Goal: Task Accomplishment & Management: Manage account settings

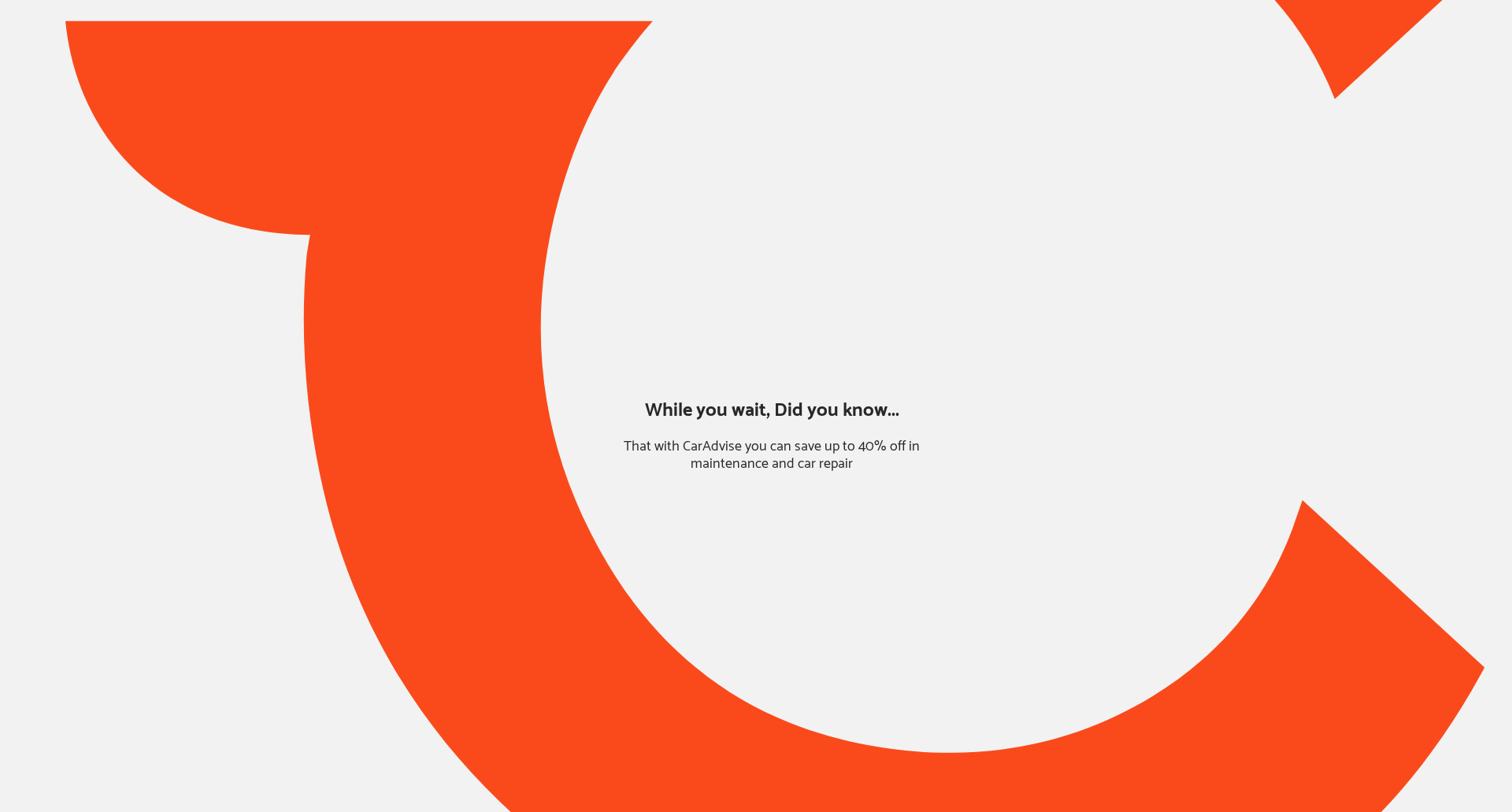
type input "*****"
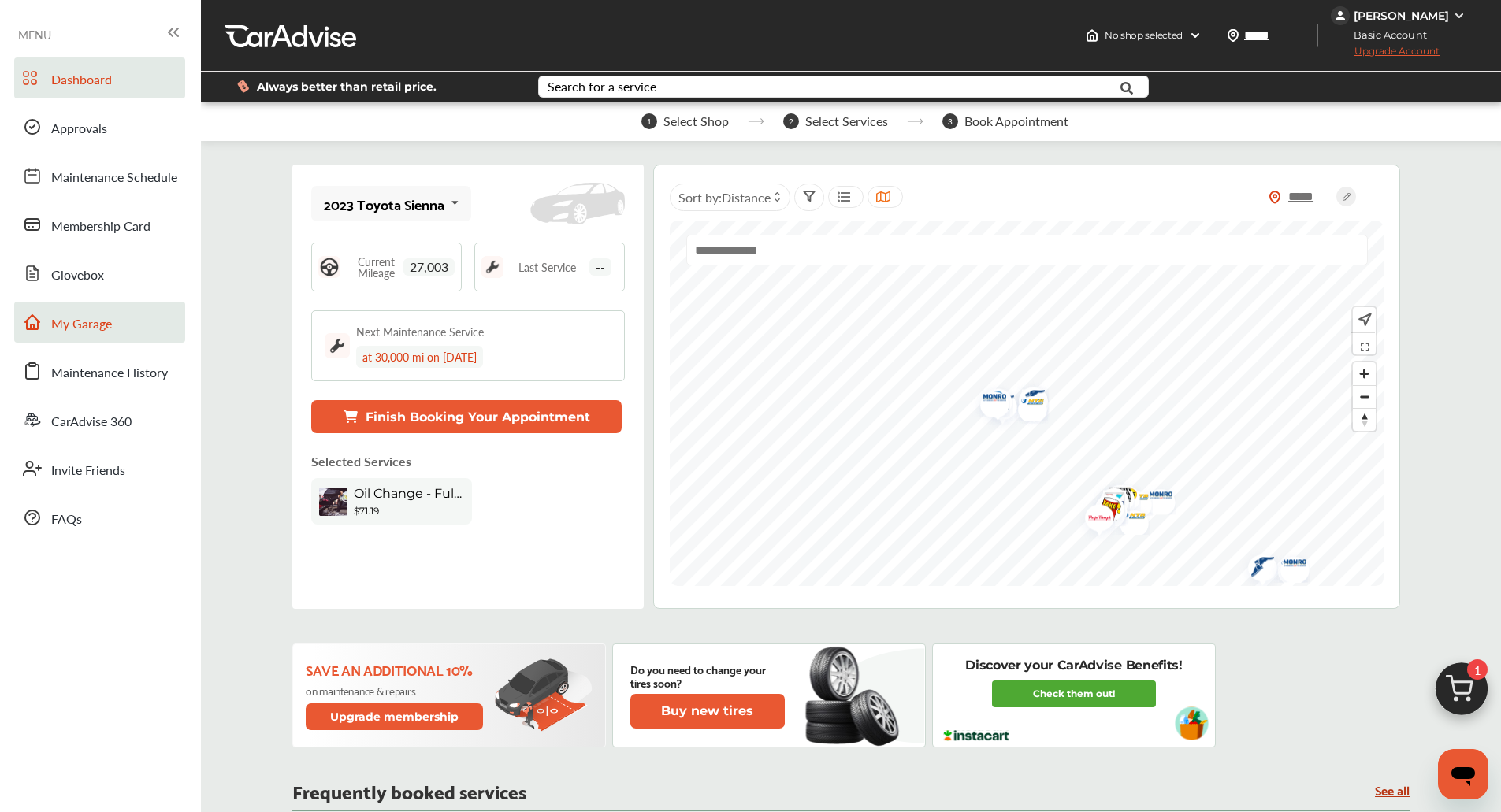
click at [84, 312] on link "My Garage" at bounding box center [100, 321] width 171 height 41
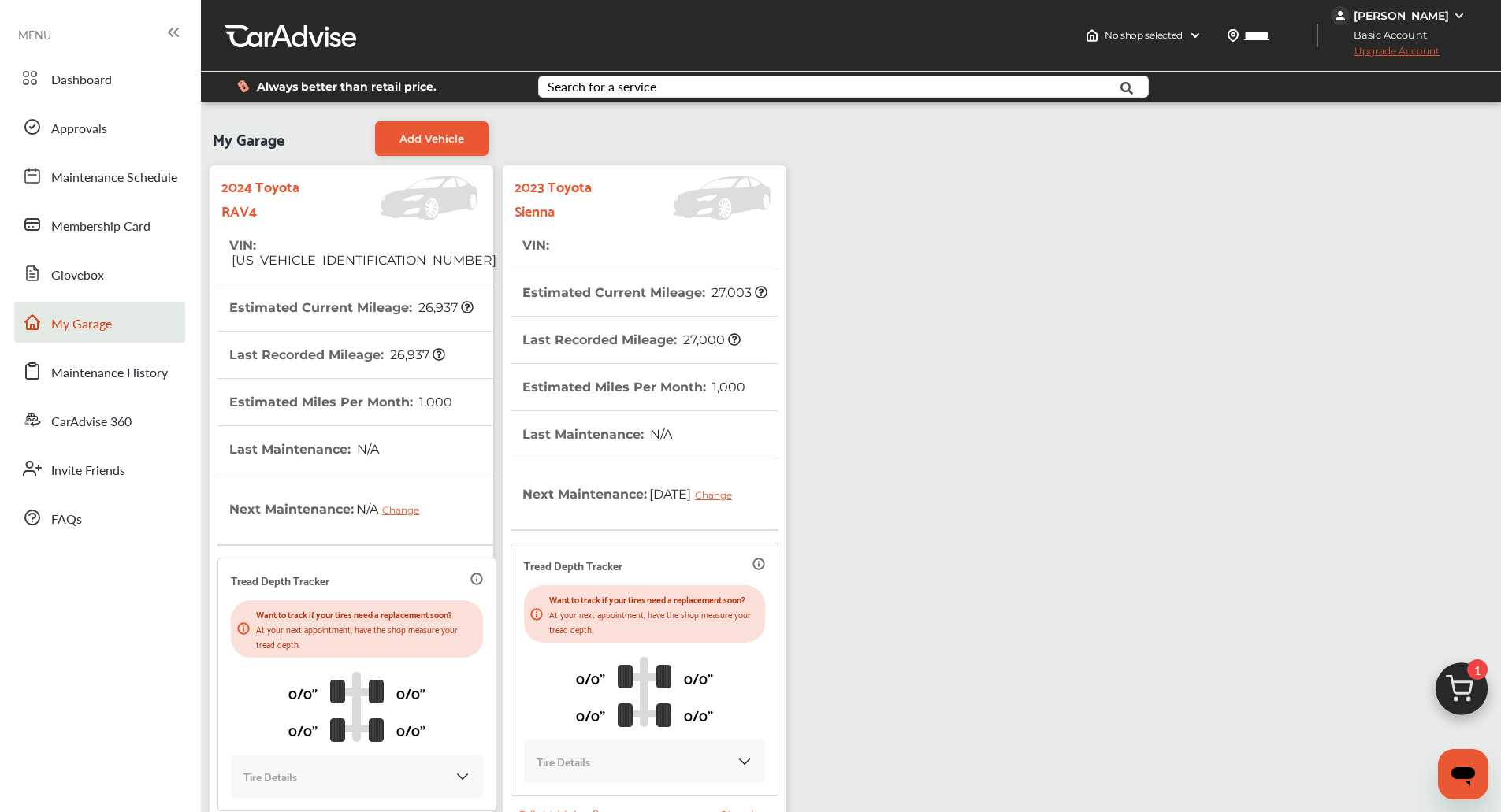
click at [357, 361] on th "Last Recorded Mileage : 26,937" at bounding box center [337, 355] width 216 height 46
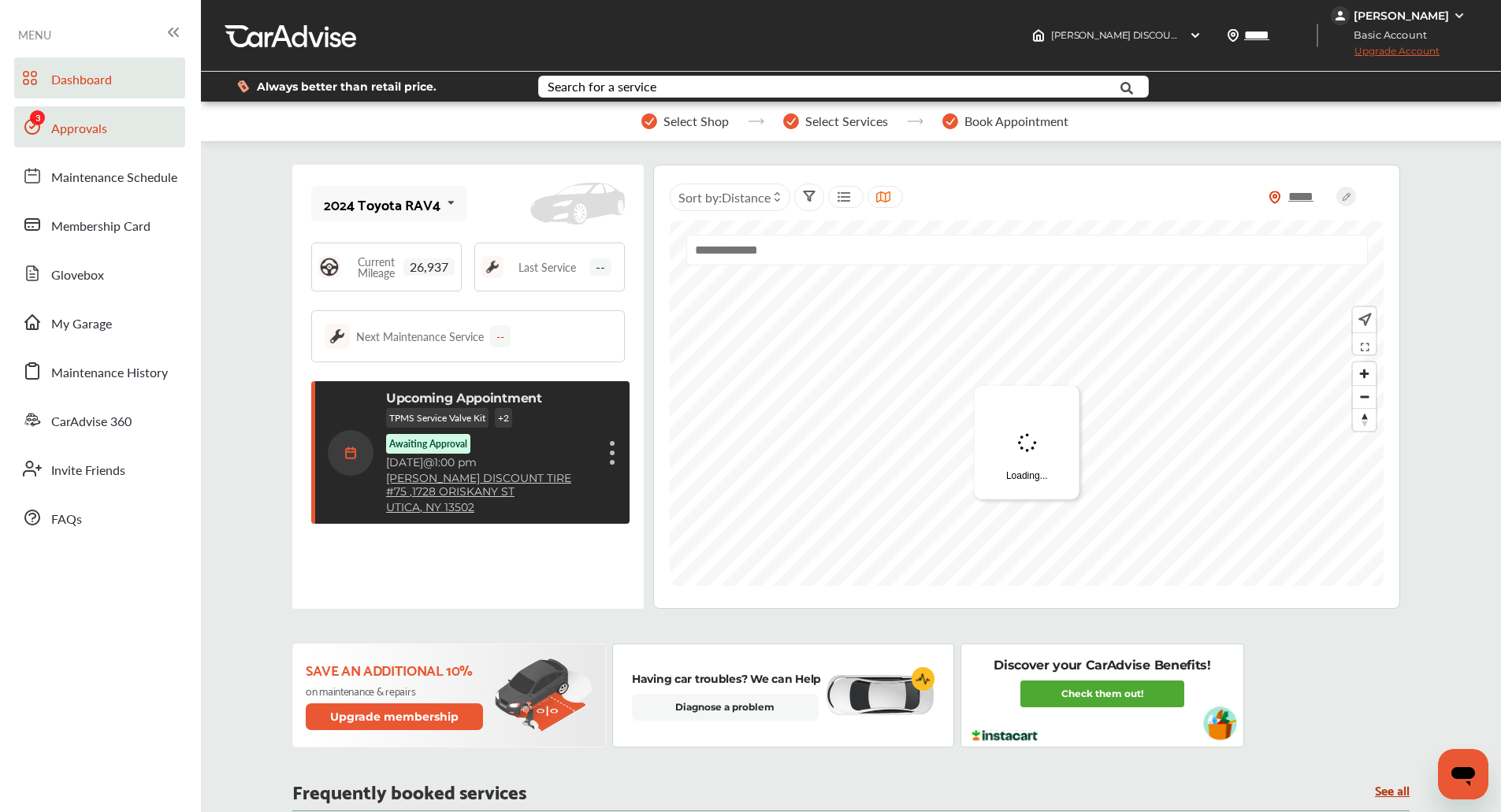
click at [79, 140] on link "Approvals" at bounding box center [100, 126] width 171 height 41
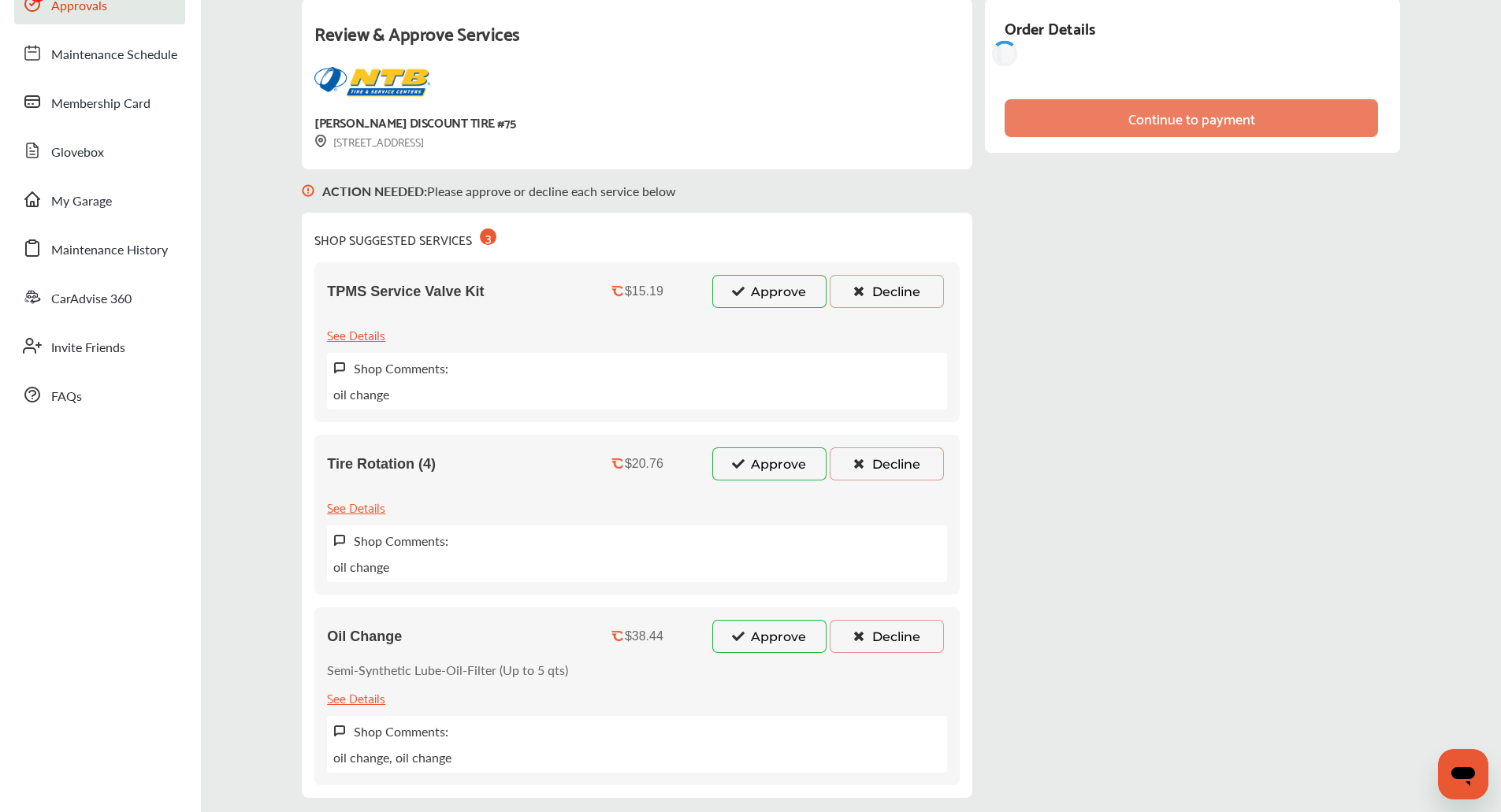
scroll to position [238, 0]
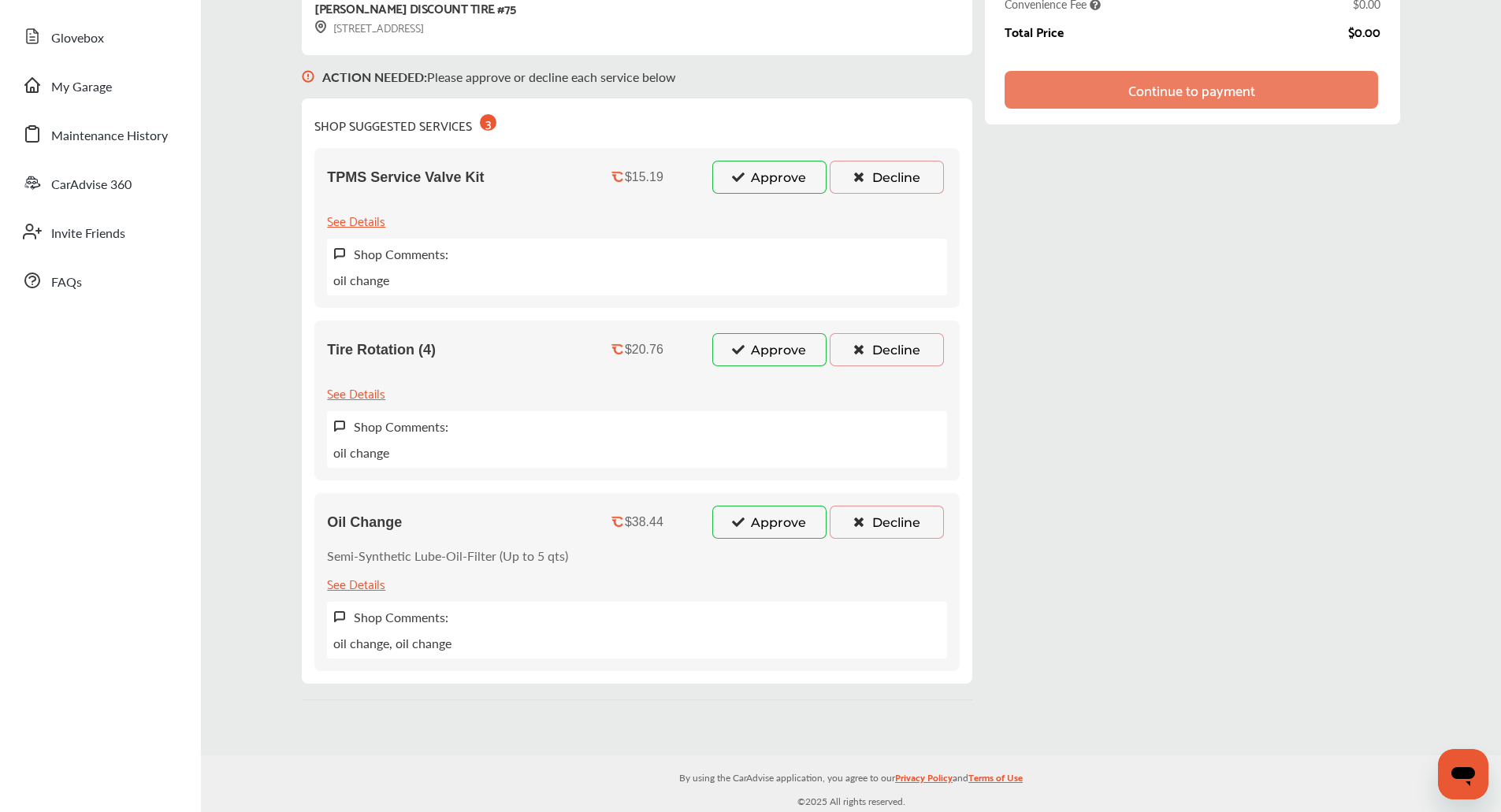
click at [768, 520] on button "Approve" at bounding box center [769, 522] width 114 height 33
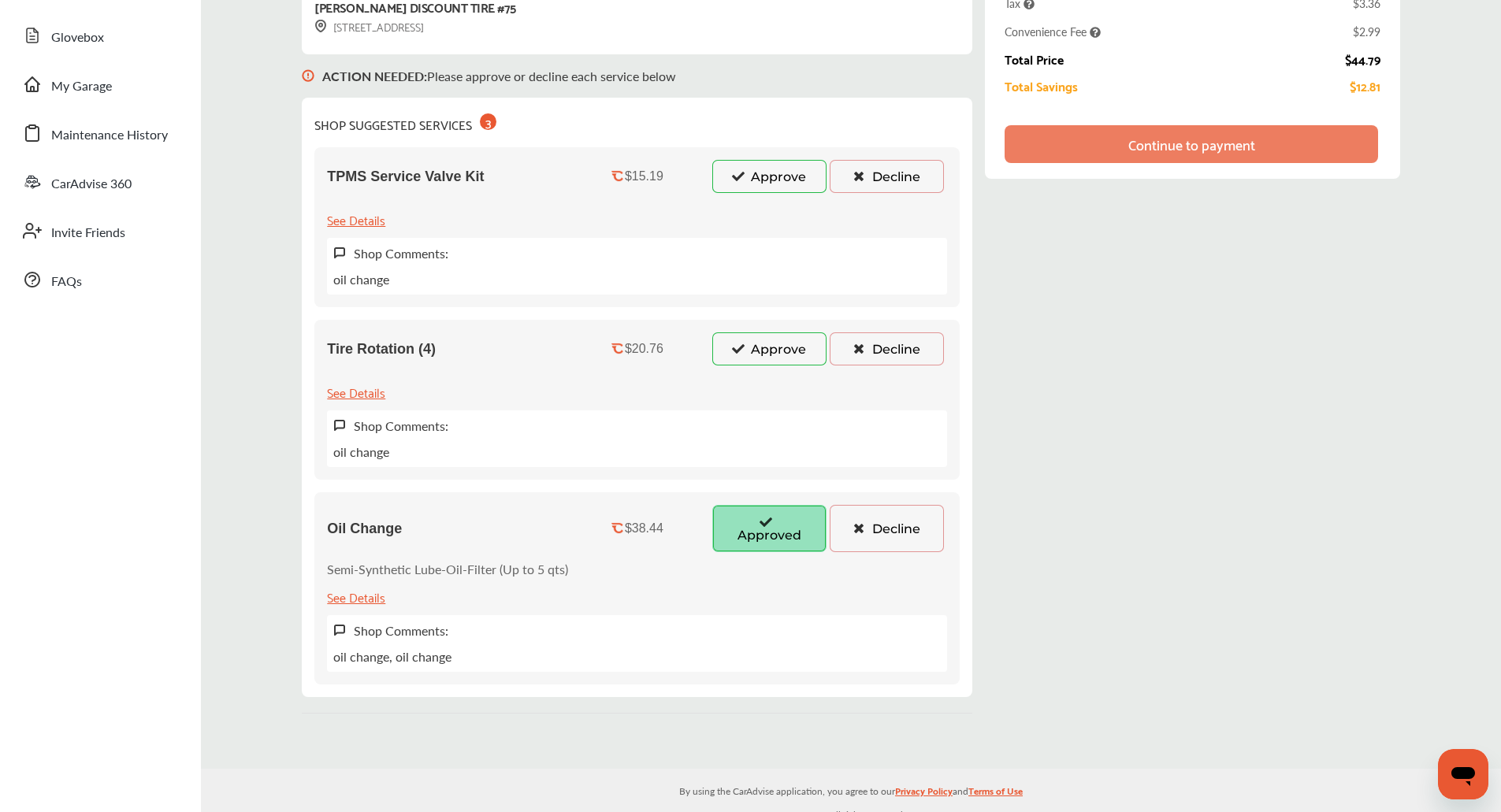
click at [876, 165] on button "Decline" at bounding box center [887, 176] width 114 height 33
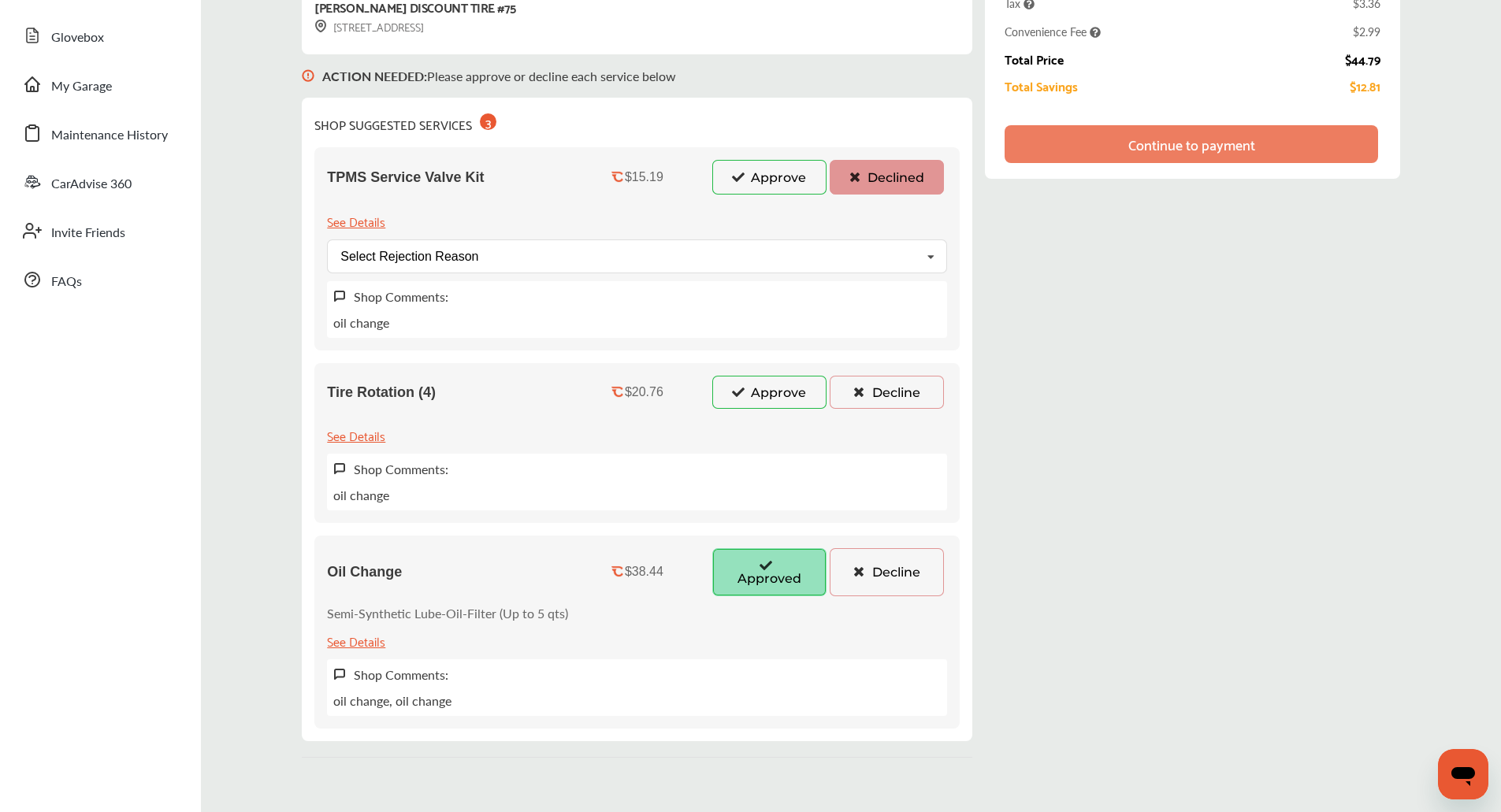
click at [895, 391] on button "Decline" at bounding box center [887, 392] width 114 height 33
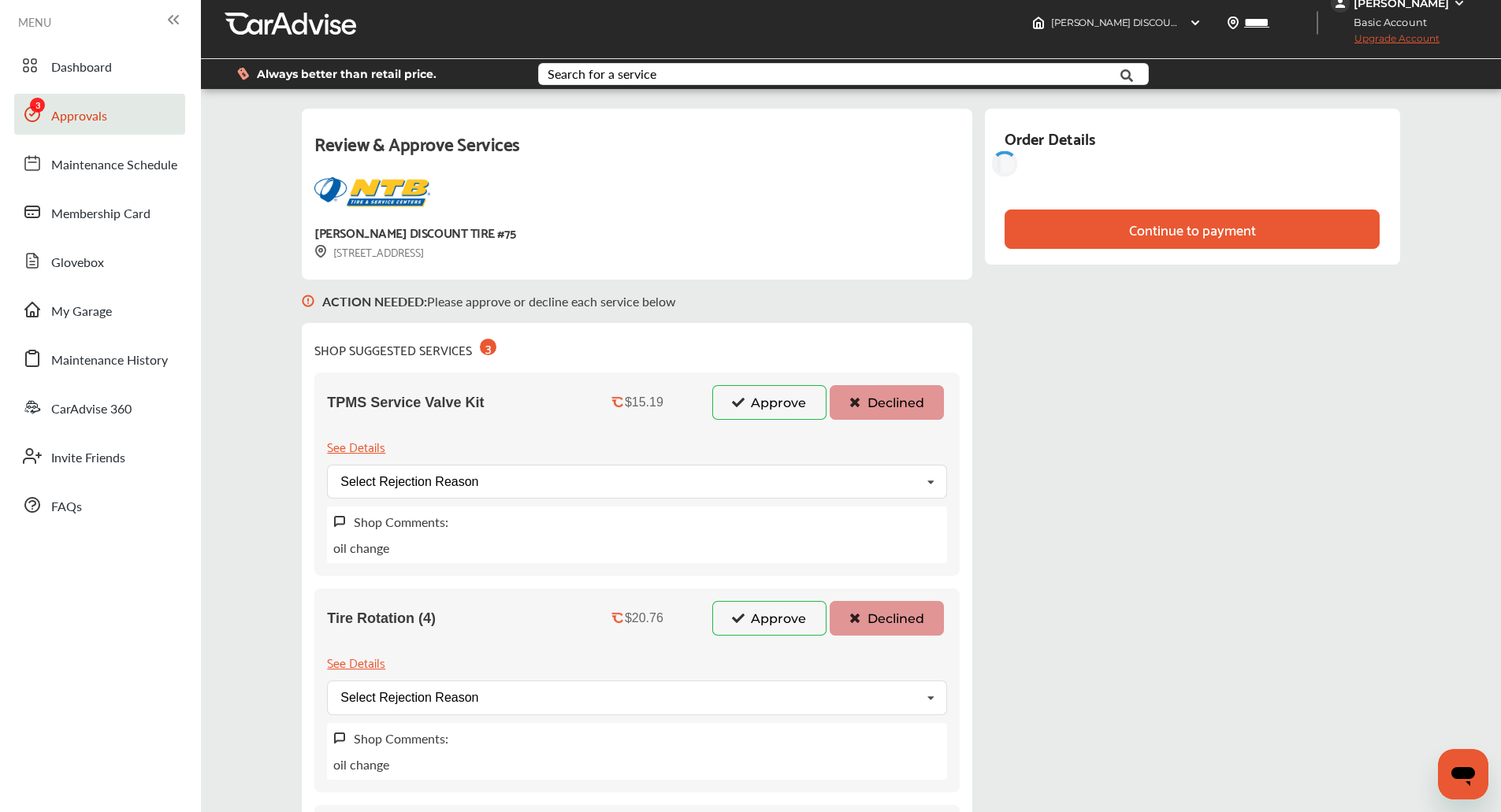
scroll to position [0, 0]
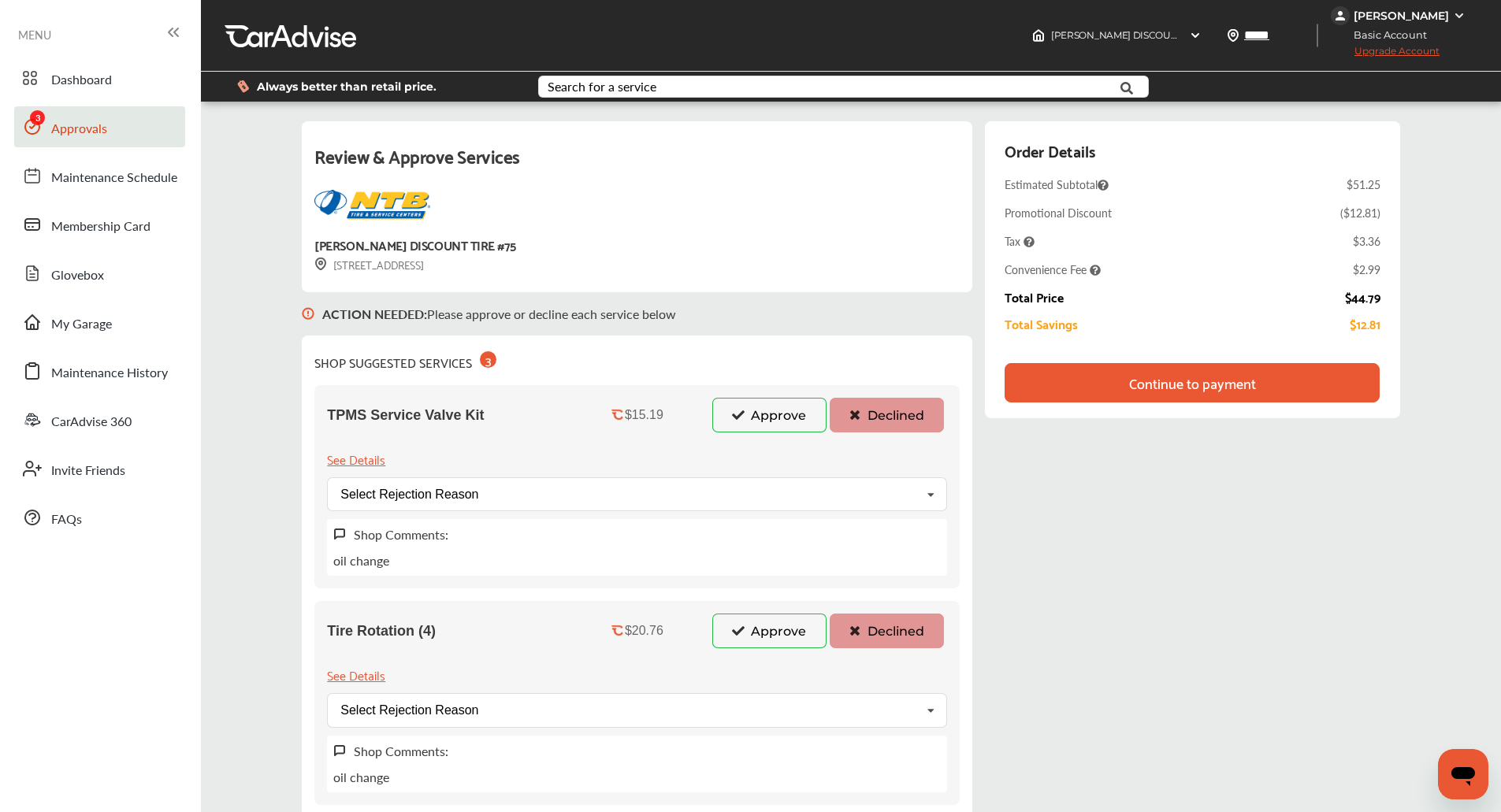
click at [1112, 376] on div "Continue to payment" at bounding box center [1192, 382] width 374 height 39
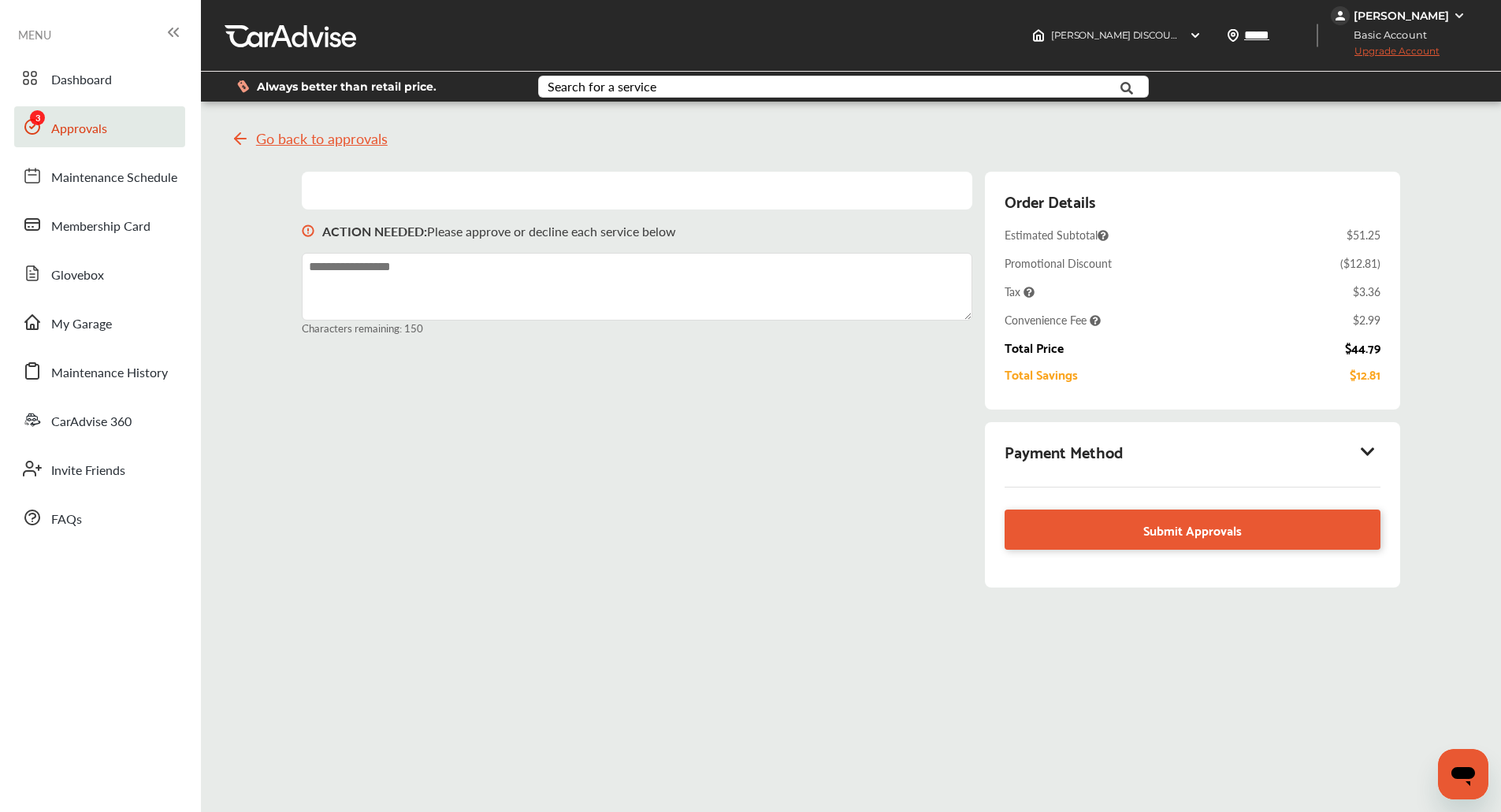
click at [1379, 462] on div "Payment Method" at bounding box center [1192, 452] width 375 height 27
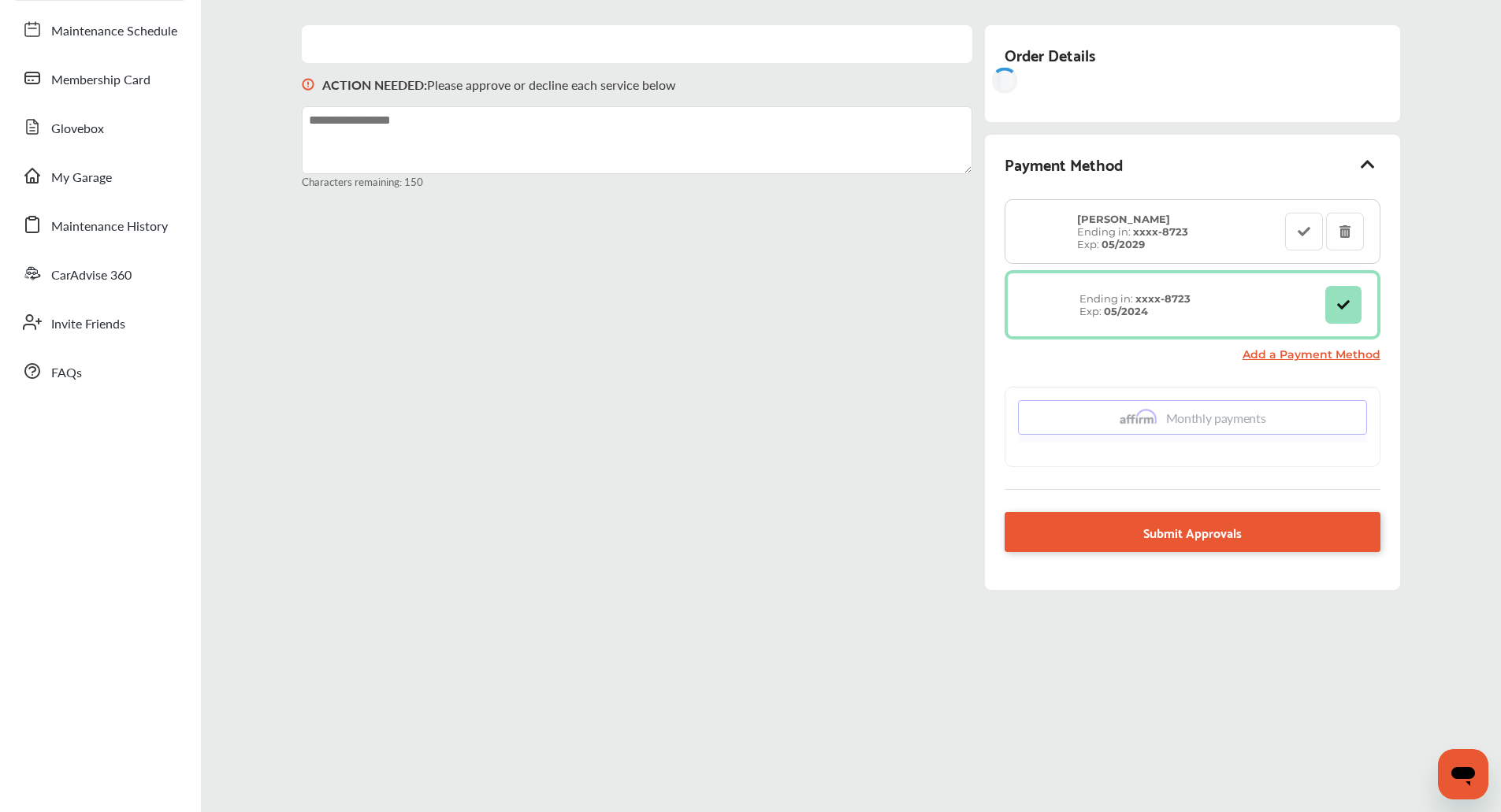
scroll to position [147, 0]
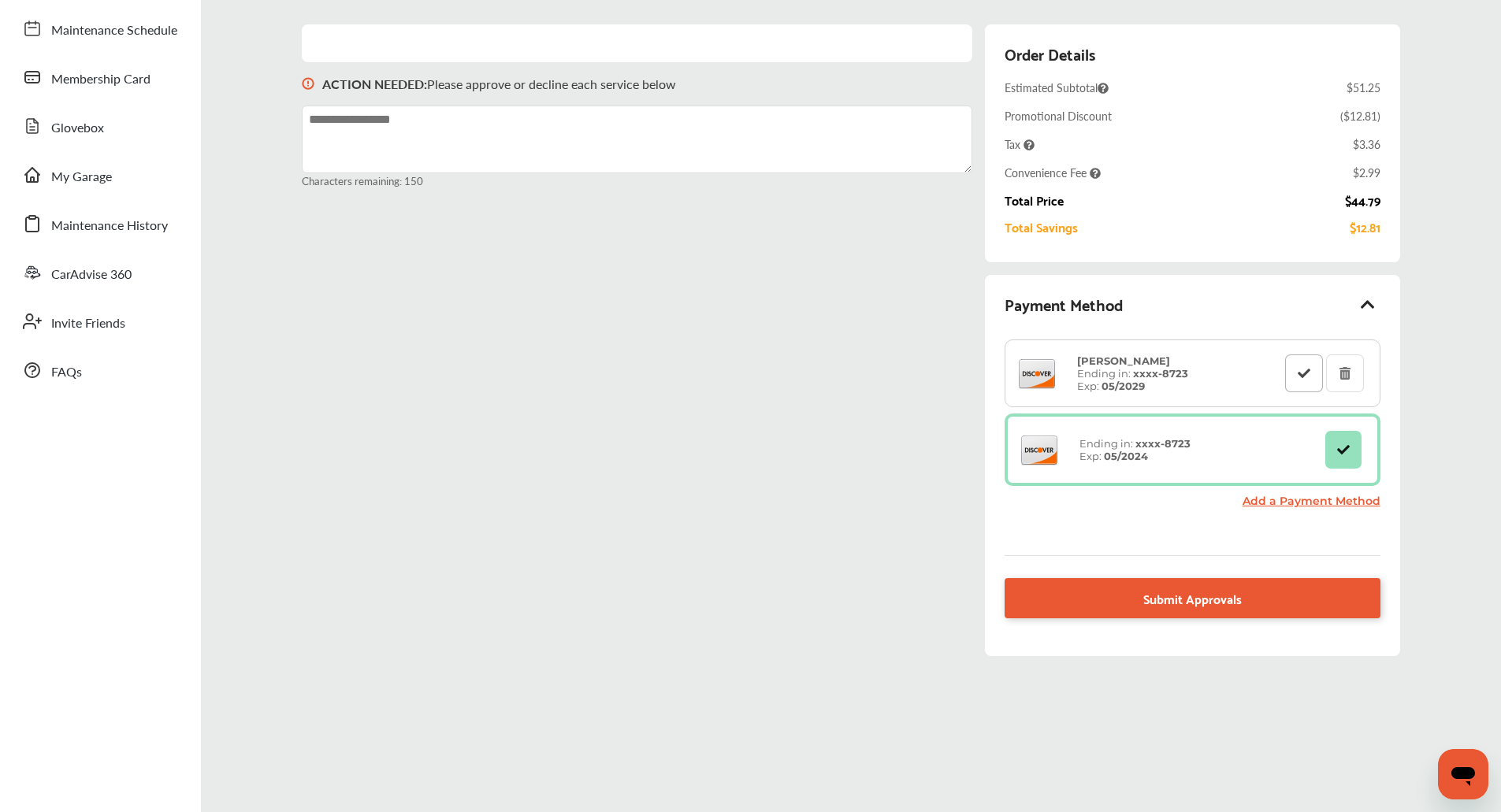
click at [1308, 381] on button at bounding box center [1303, 372] width 38 height 38
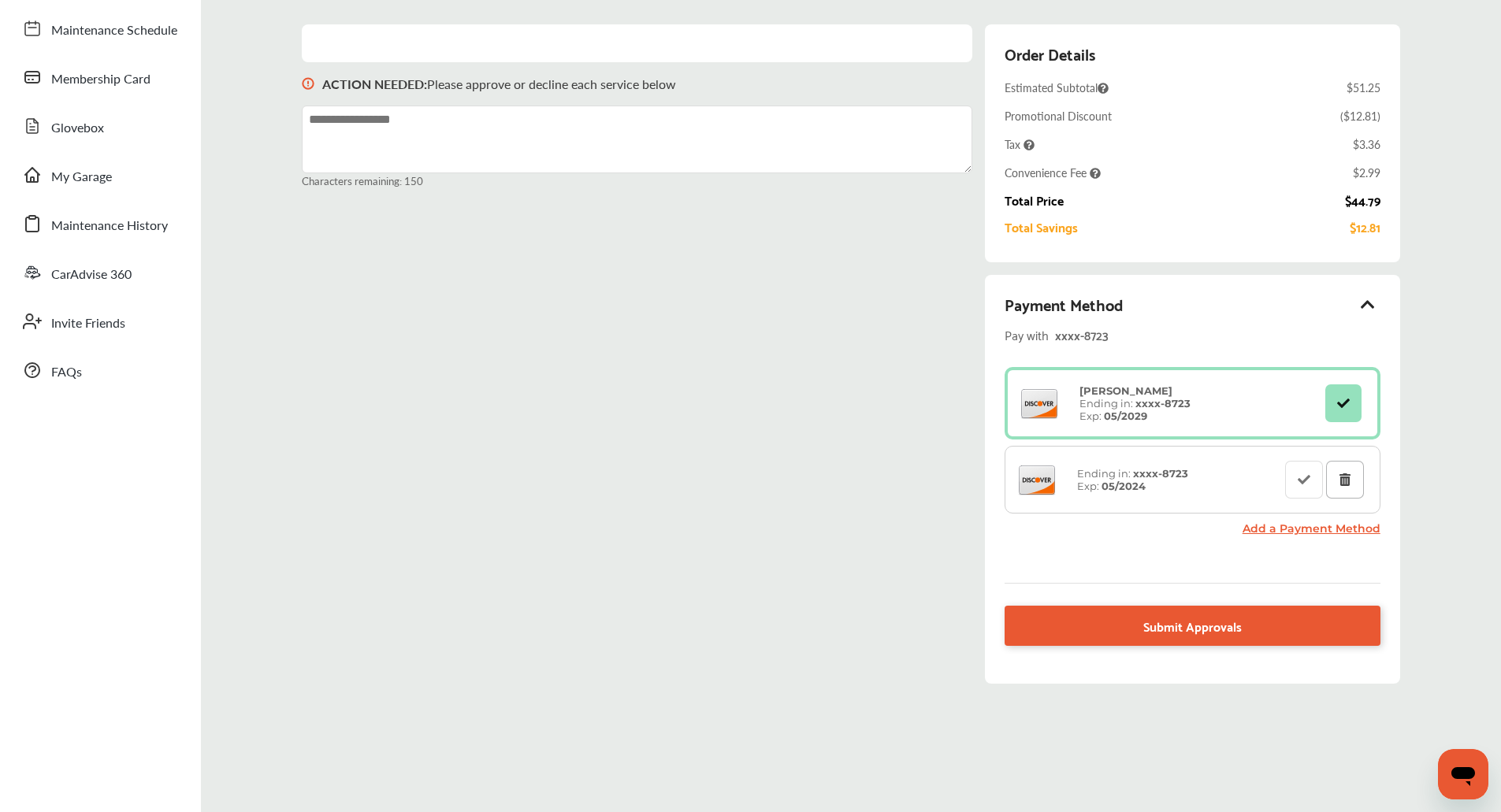
click at [1349, 490] on button at bounding box center [1344, 479] width 38 height 38
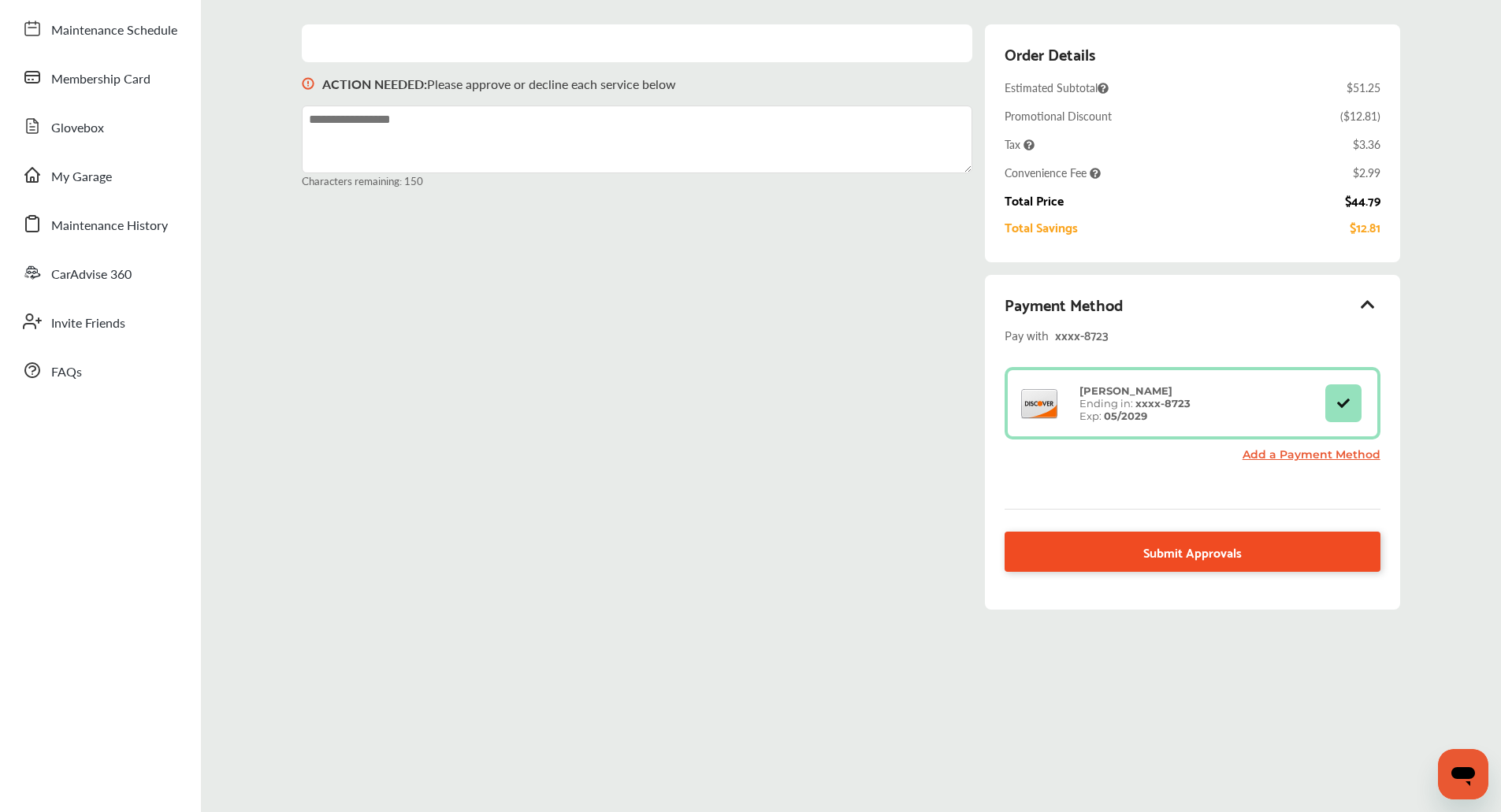
click at [1203, 549] on span "Submit Approvals" at bounding box center [1192, 551] width 98 height 22
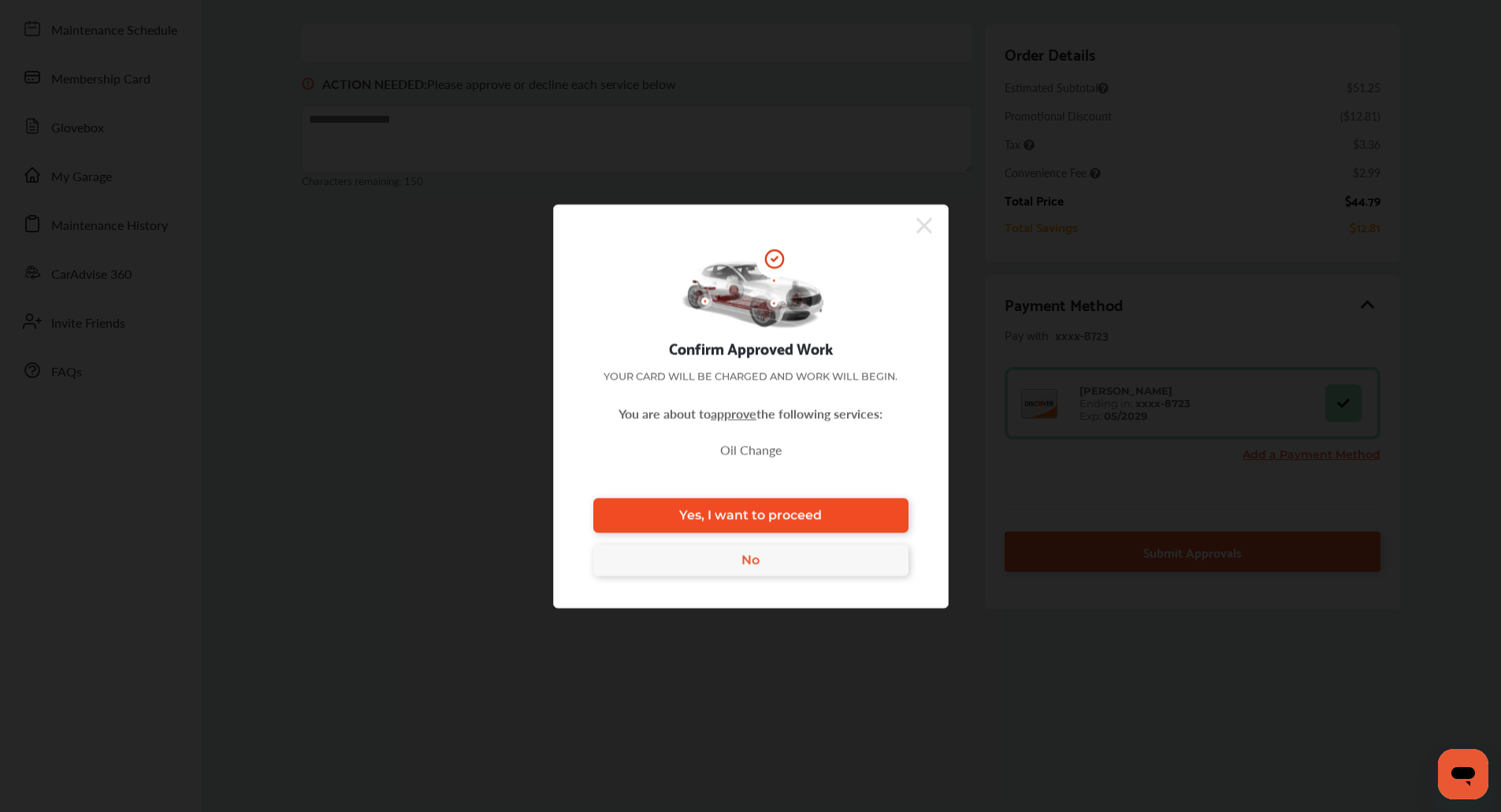
click at [905, 530] on link "Yes, I want to proceed" at bounding box center [751, 515] width 315 height 34
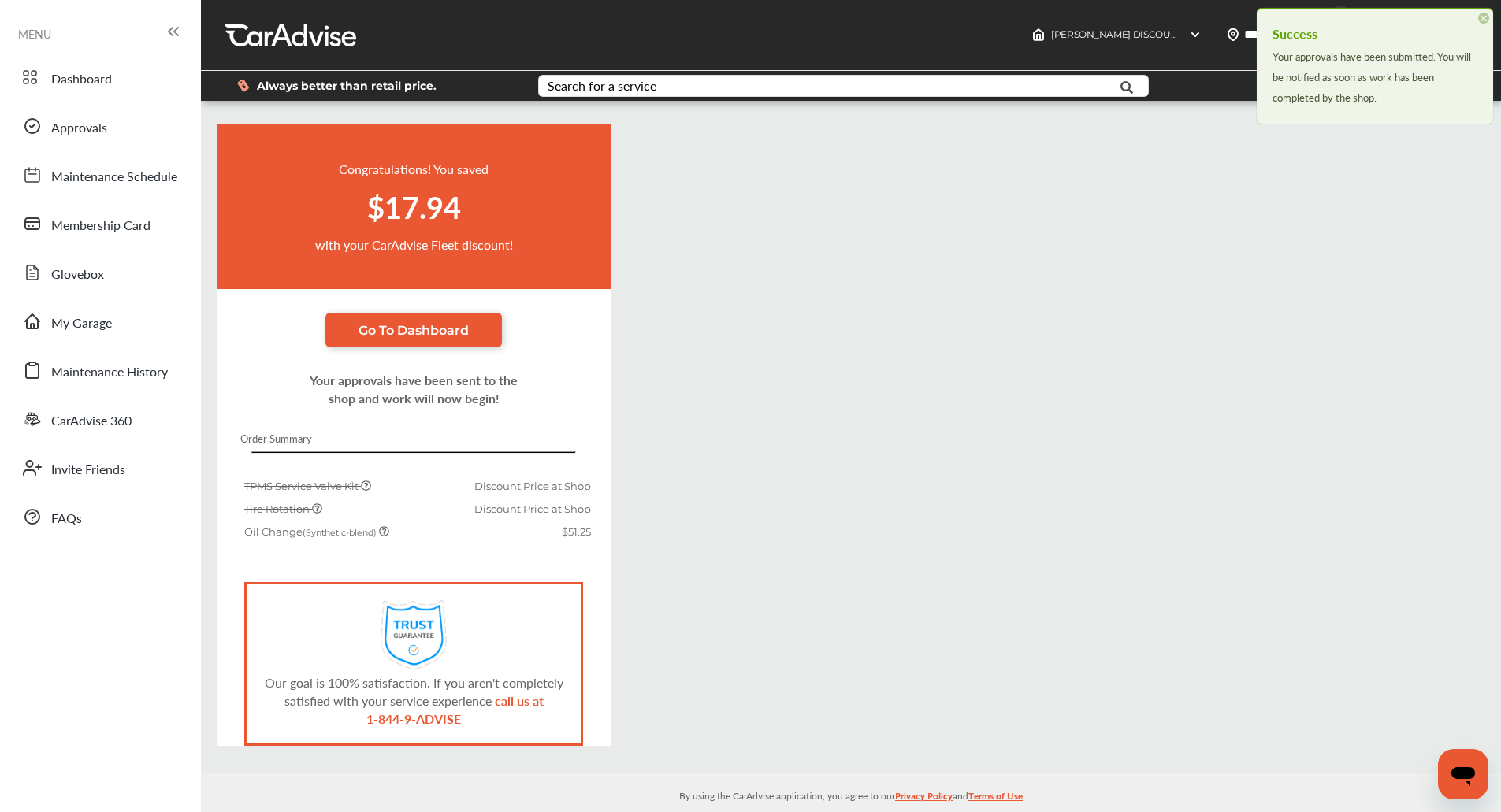
scroll to position [19, 0]
